Goal: Transaction & Acquisition: Purchase product/service

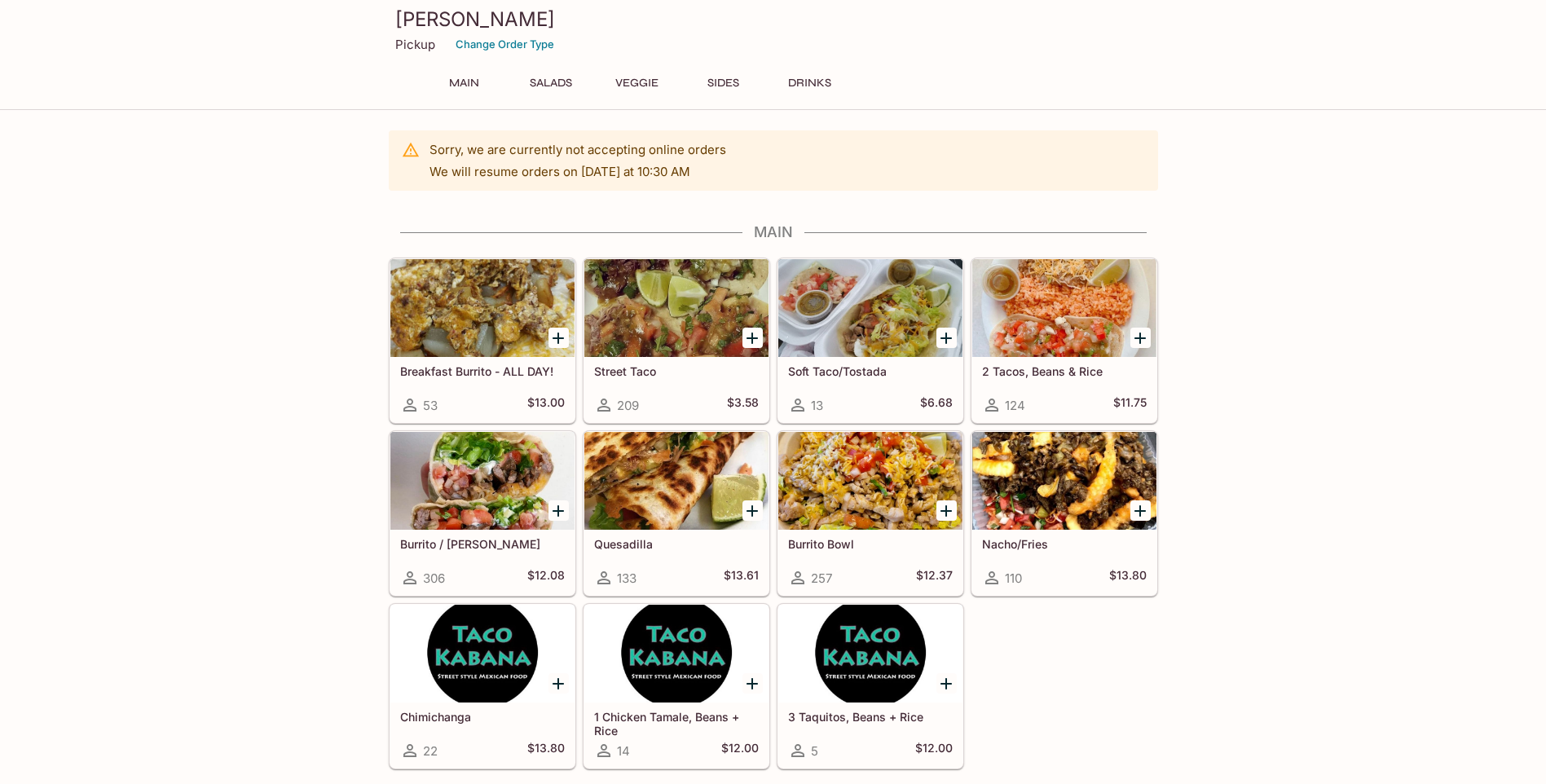
click at [475, 366] on h5 "Breakfast Burrito - ALL DAY!" at bounding box center [482, 371] width 164 height 14
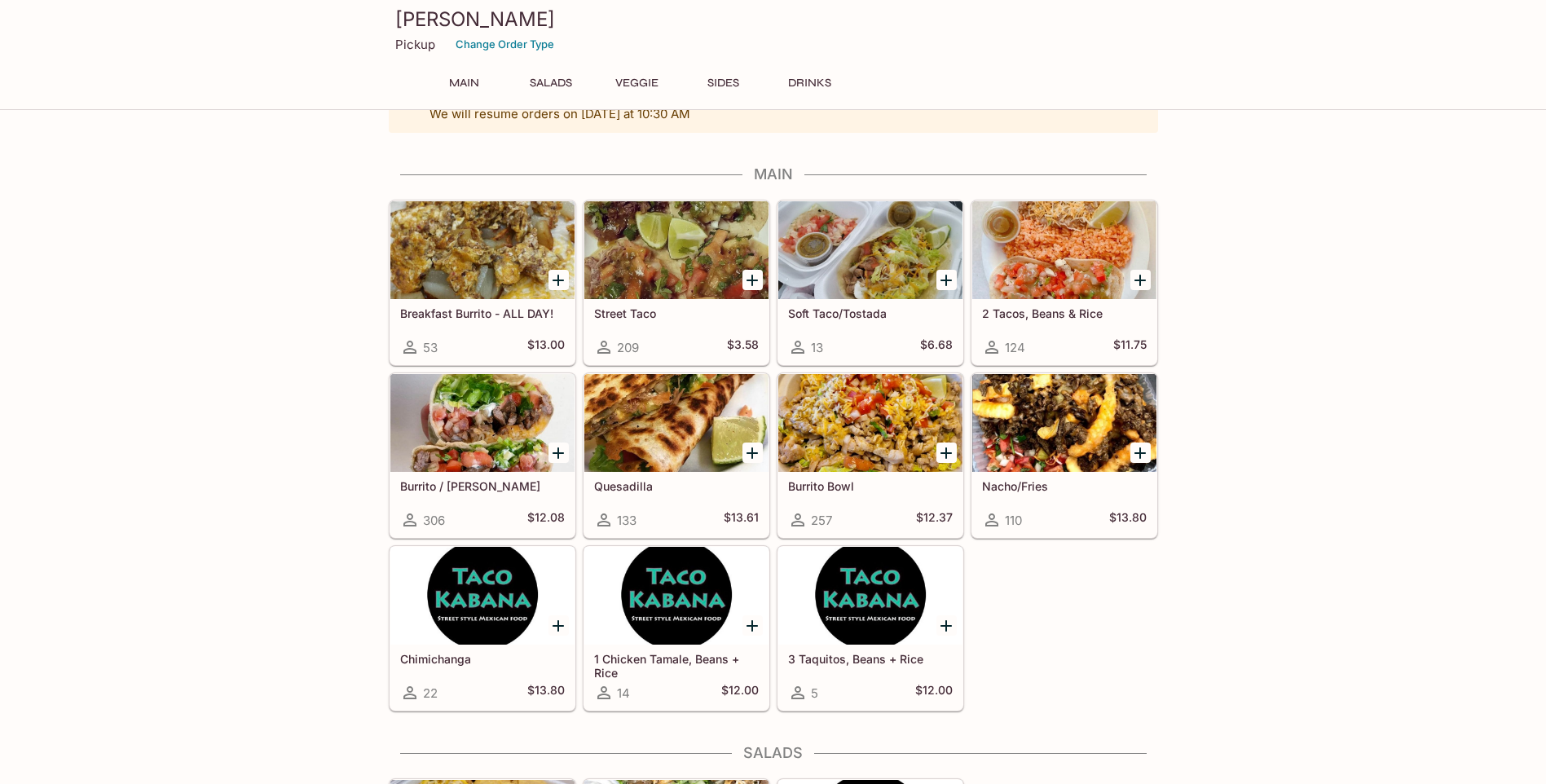
scroll to position [82, 0]
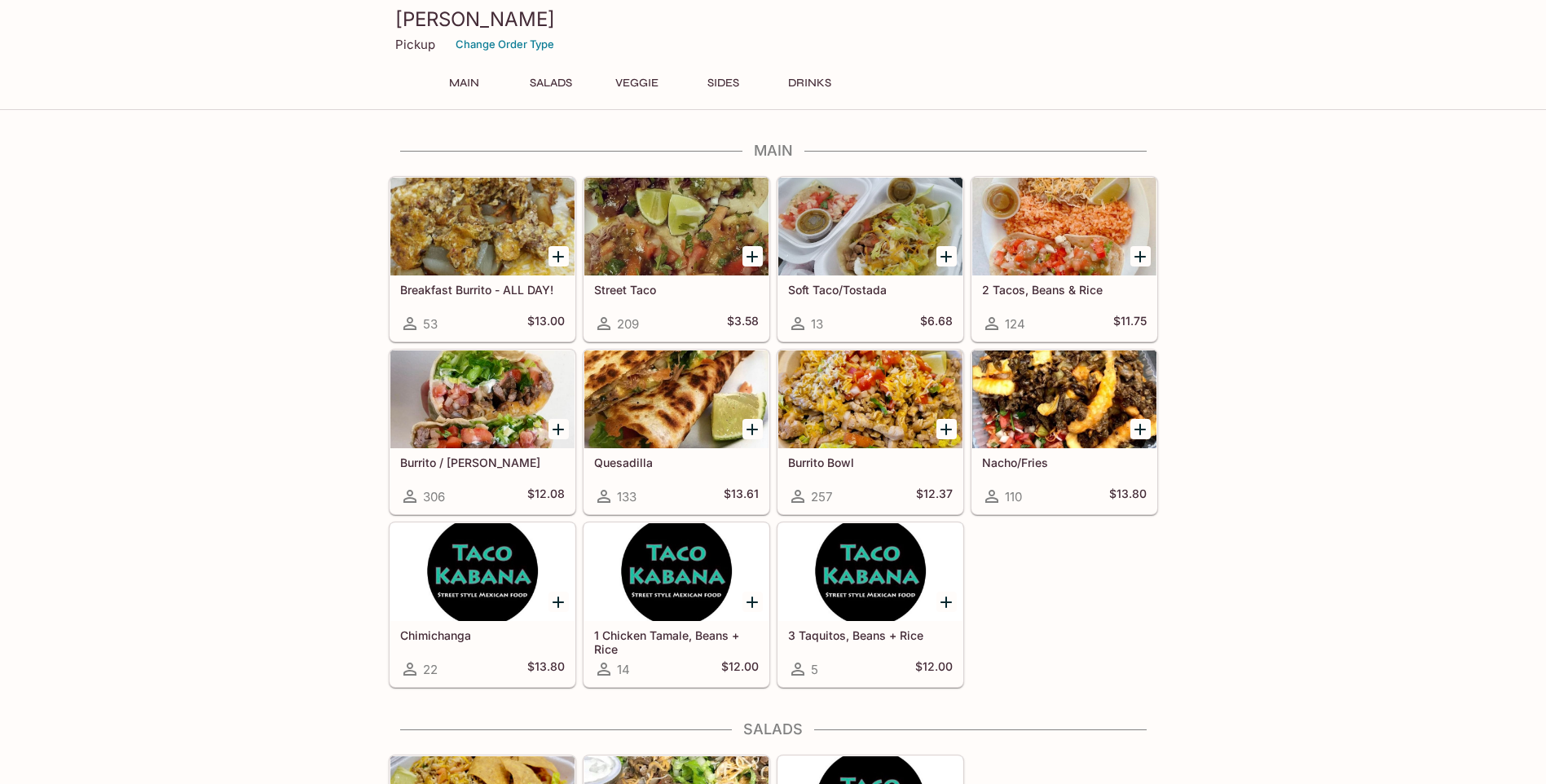
click at [674, 469] on div "Quesadilla 133 $13.61" at bounding box center [677, 480] width 185 height 65
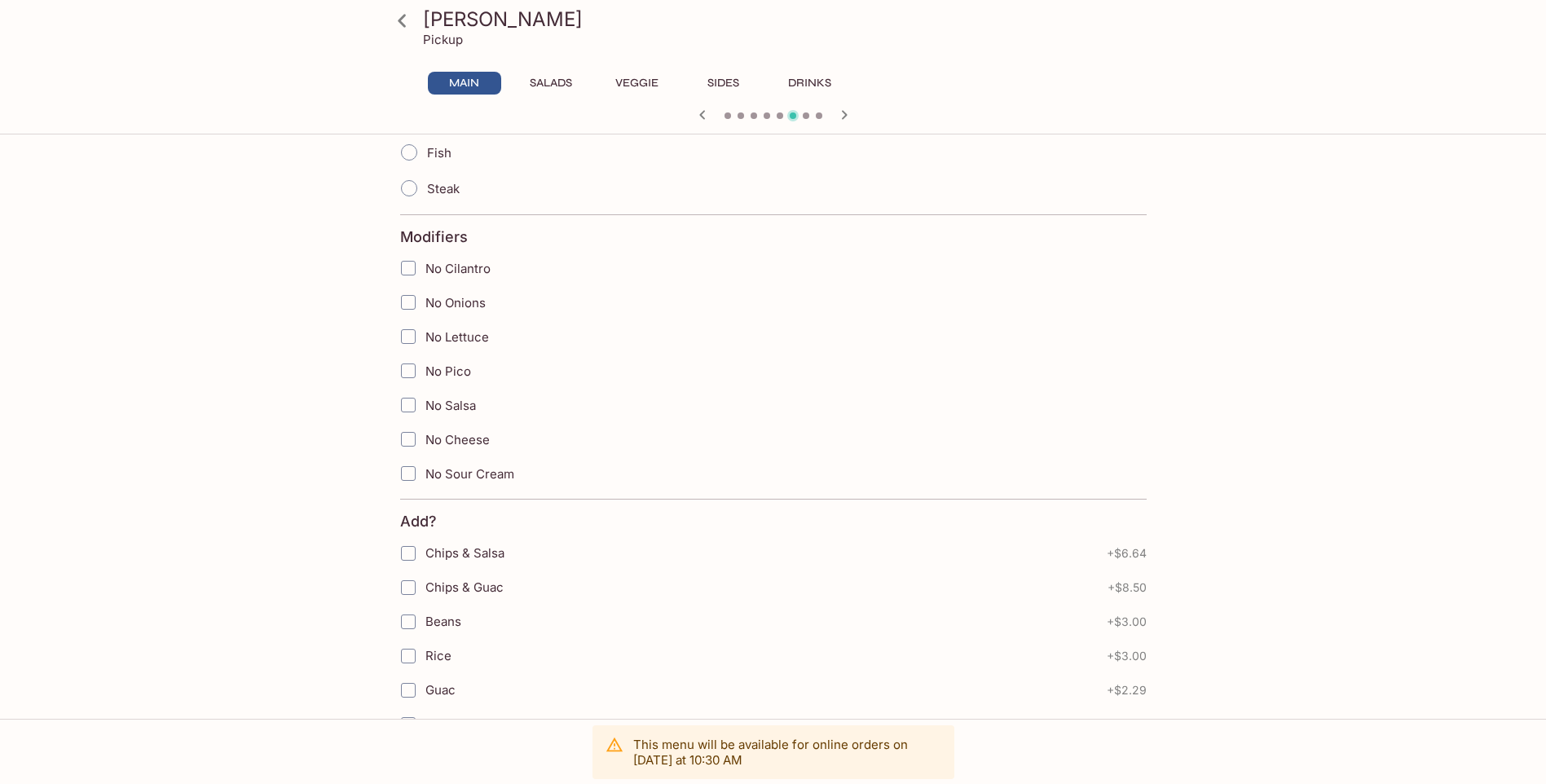
scroll to position [489, 0]
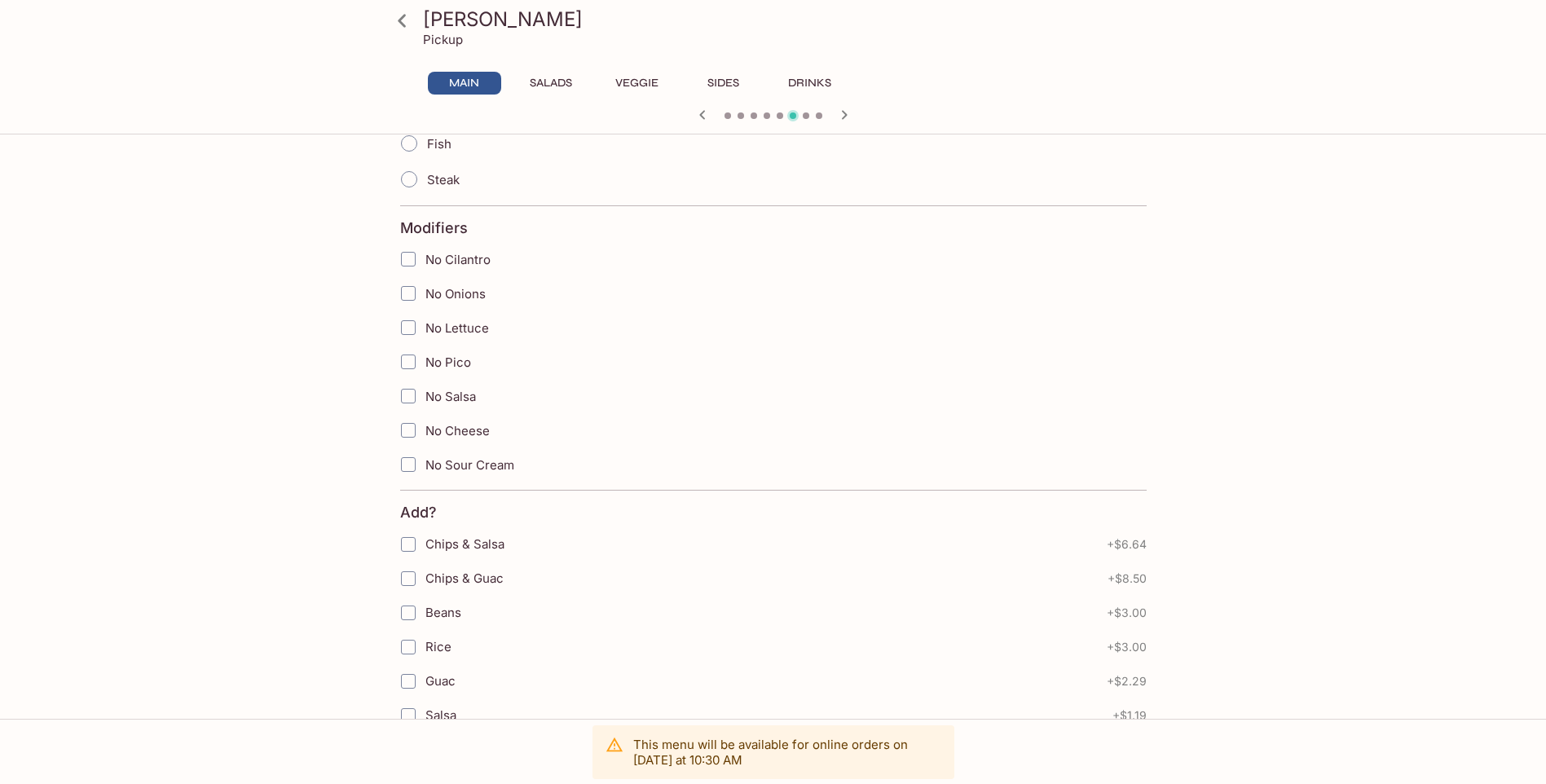
scroll to position [82, 0]
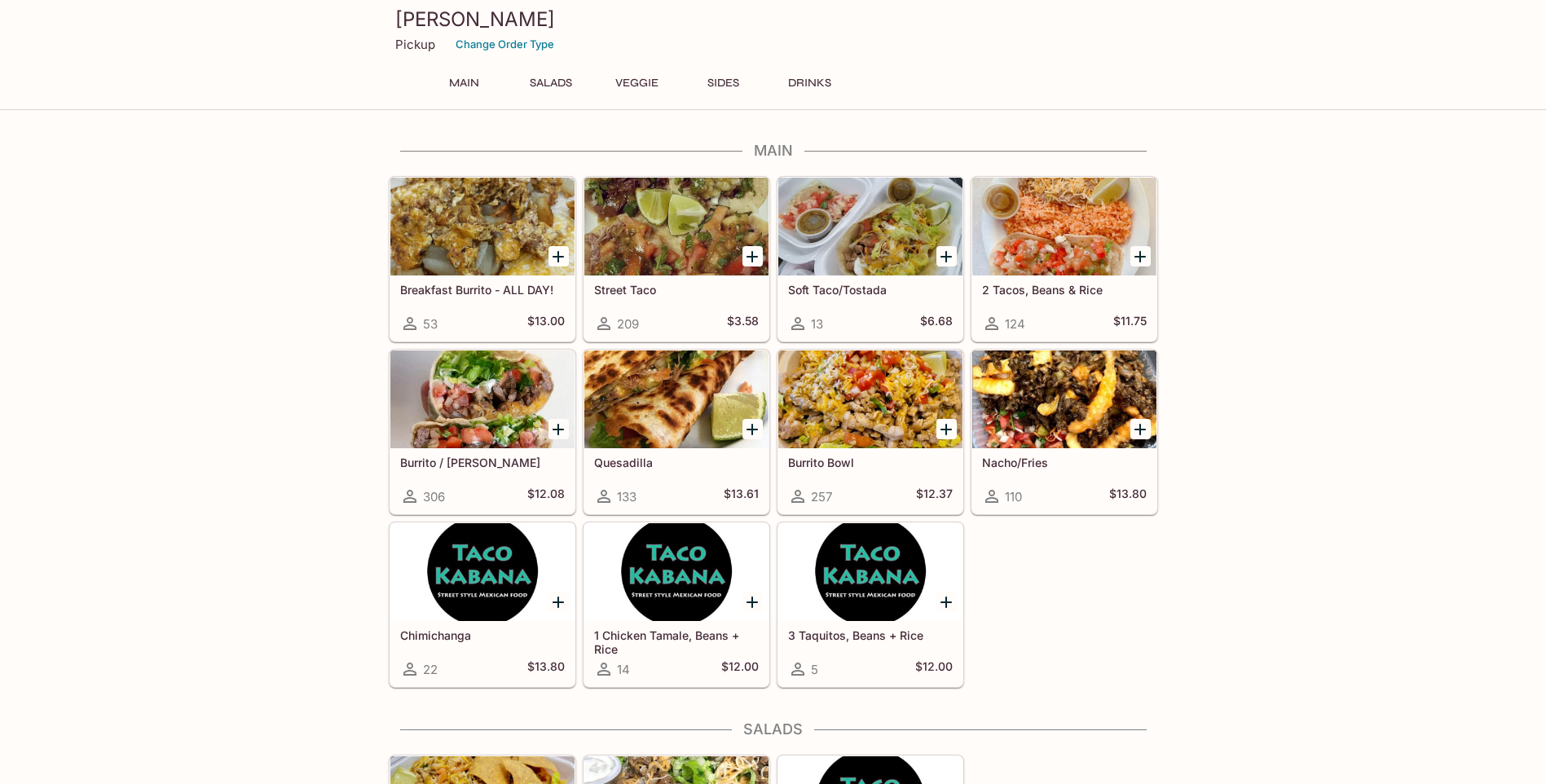
click at [1044, 459] on h5 "Nacho/Fries" at bounding box center [1064, 462] width 164 height 14
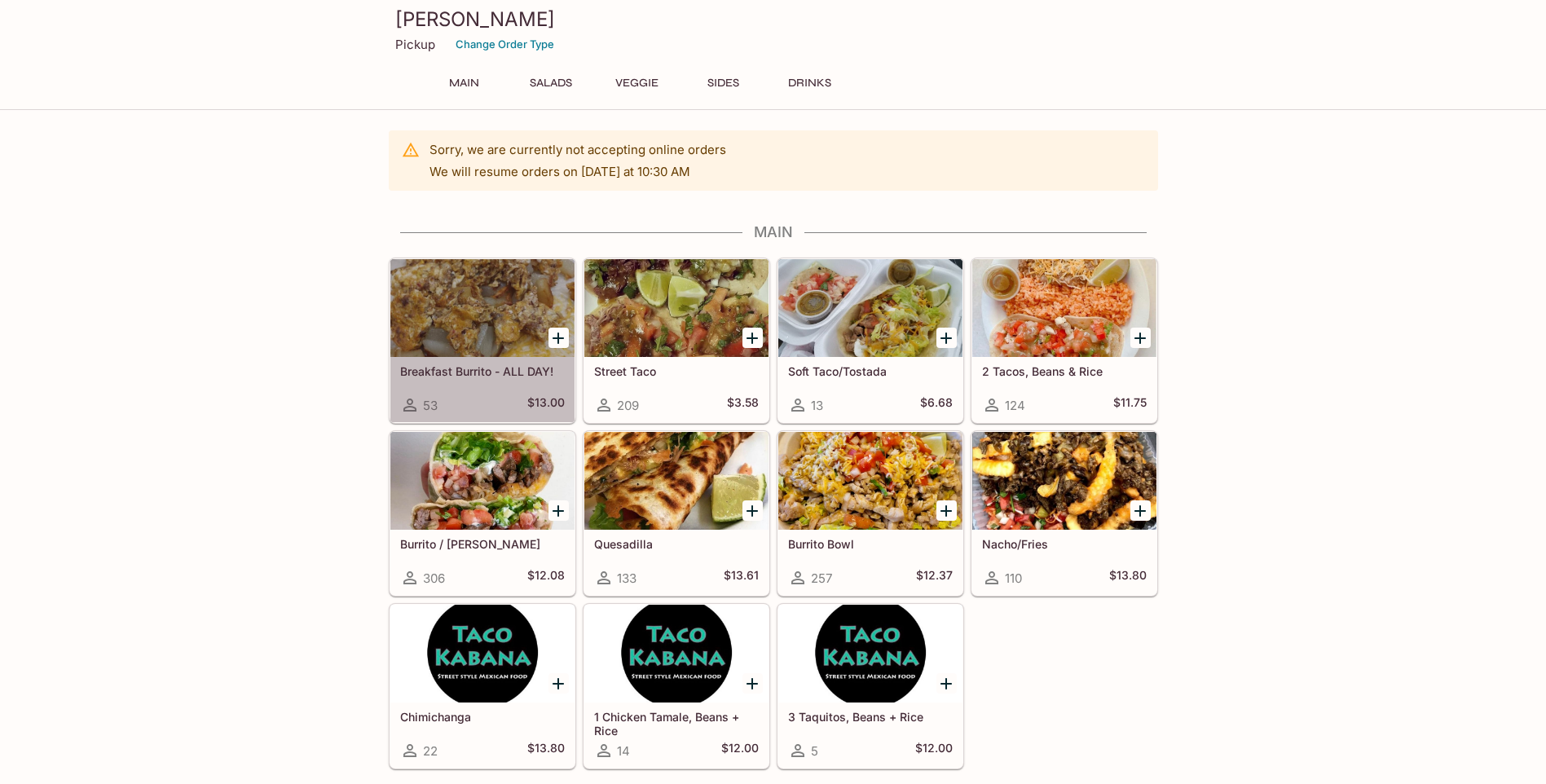
click at [513, 317] on div at bounding box center [482, 308] width 185 height 98
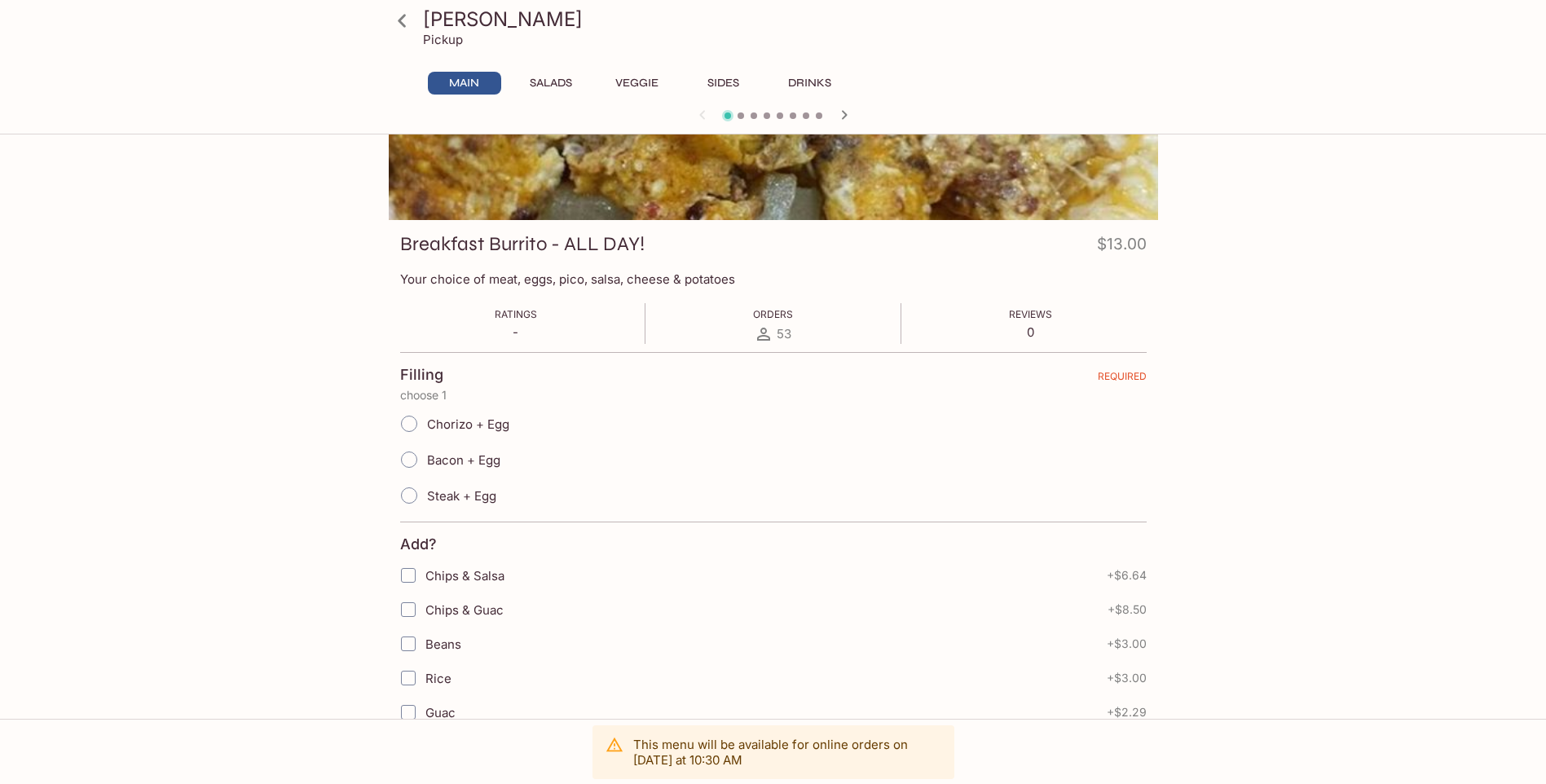
scroll to position [163, 0]
